Goal: Communication & Community: Answer question/provide support

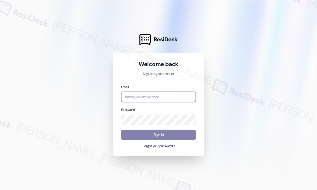
click at [147, 96] on input "email" at bounding box center [158, 97] width 75 height 10
type input "[EMAIL_ADDRESS][PERSON_NAME][DOMAIN_NAME]"
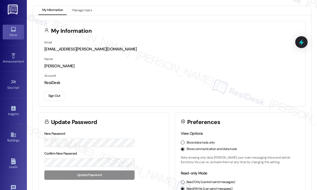
click at [17, 31] on link "Inbox" at bounding box center [13, 32] width 21 height 14
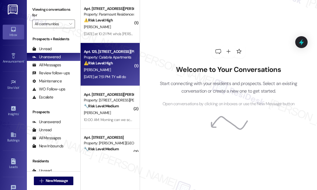
click at [115, 72] on div "[PERSON_NAME]" at bounding box center [108, 70] width 51 height 7
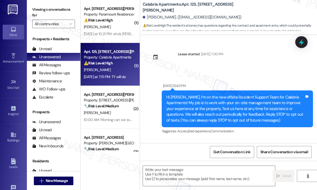
scroll to position [6792, 0]
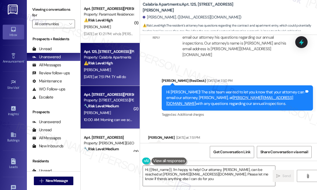
type textarea "Hi {{first_name}}, I'm happy to help! Our attorney, [PERSON_NAME], can be reach…"
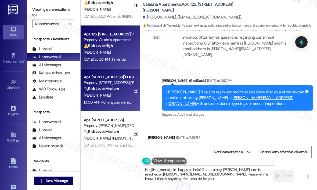
scroll to position [27, 0]
